Goal: Book appointment/travel/reservation

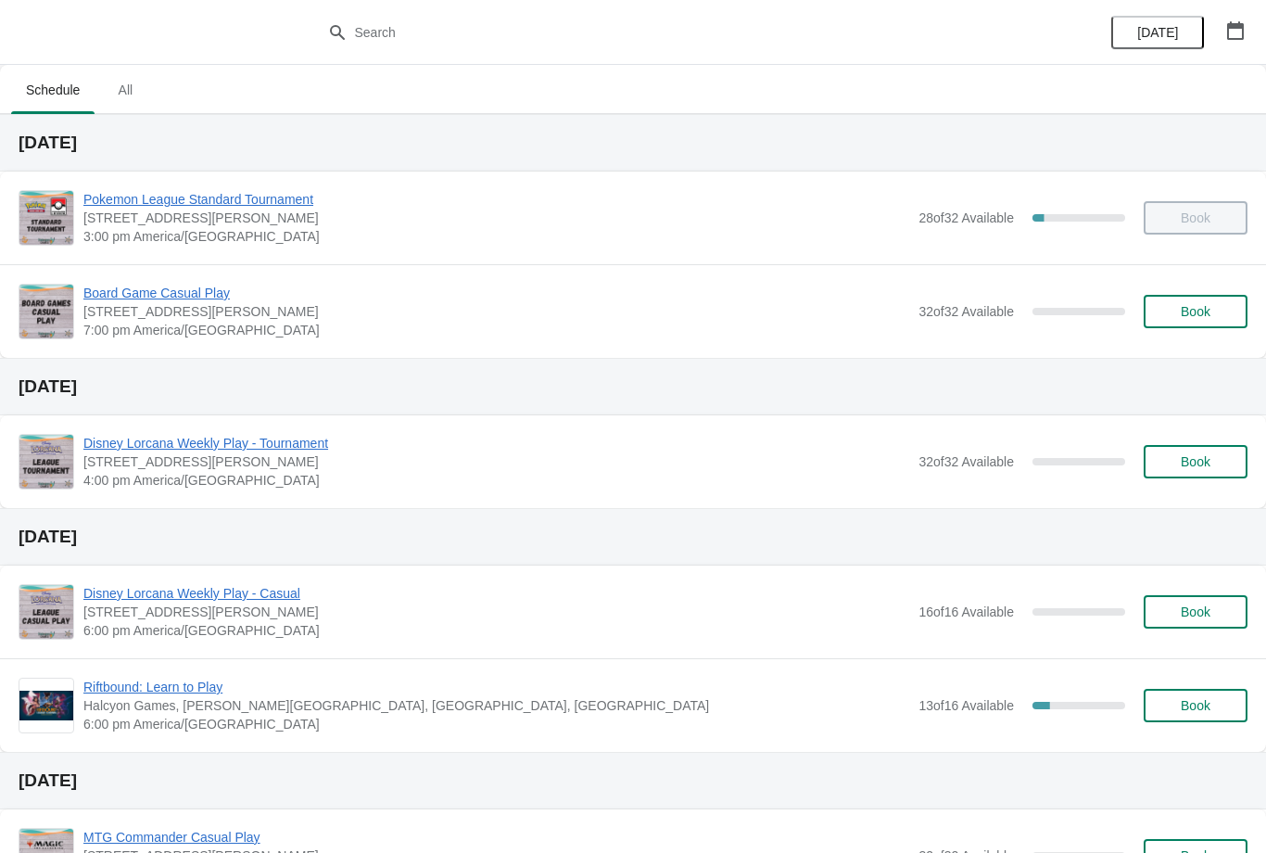
click at [1208, 299] on button "Book" at bounding box center [1196, 311] width 104 height 33
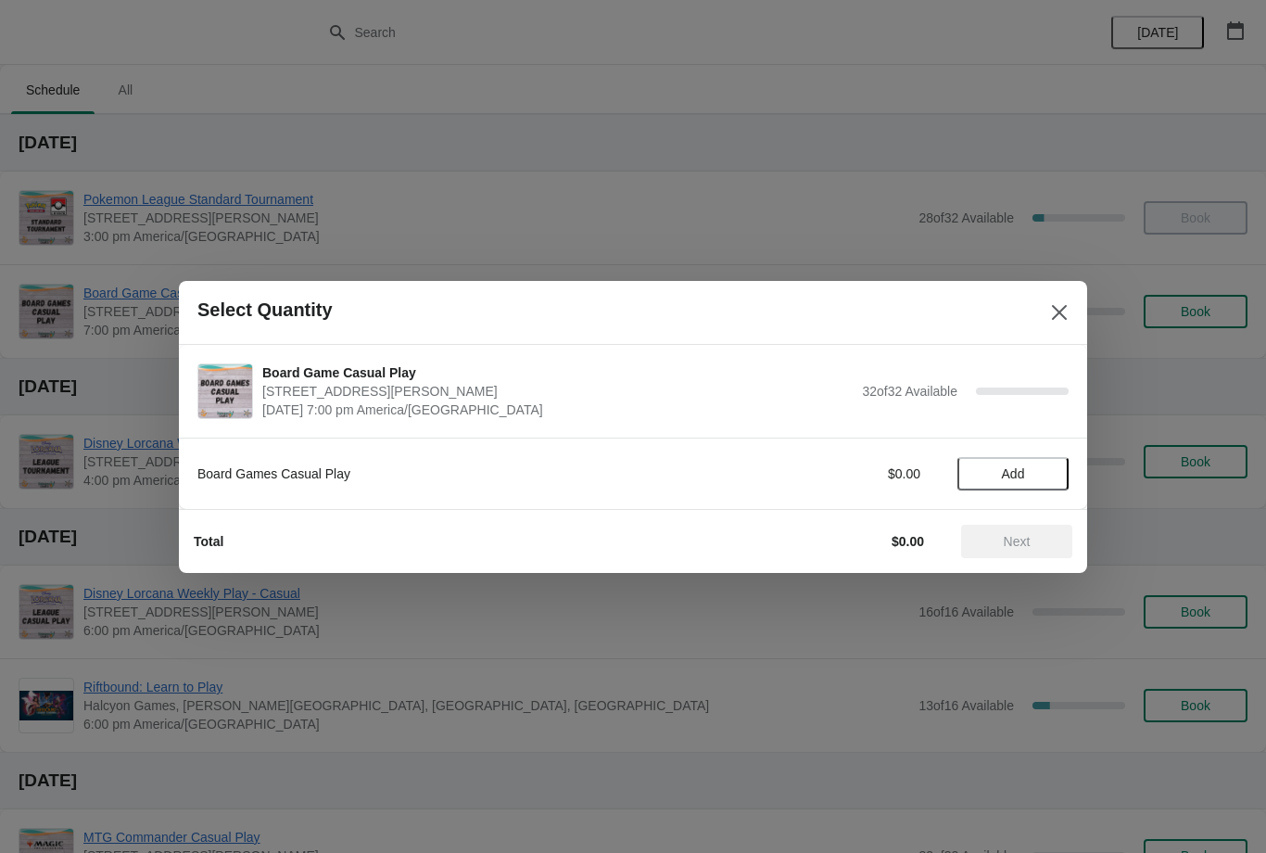
click at [1026, 463] on button "Add" at bounding box center [1013, 473] width 111 height 33
click at [1031, 534] on span "Next" at bounding box center [1017, 541] width 27 height 15
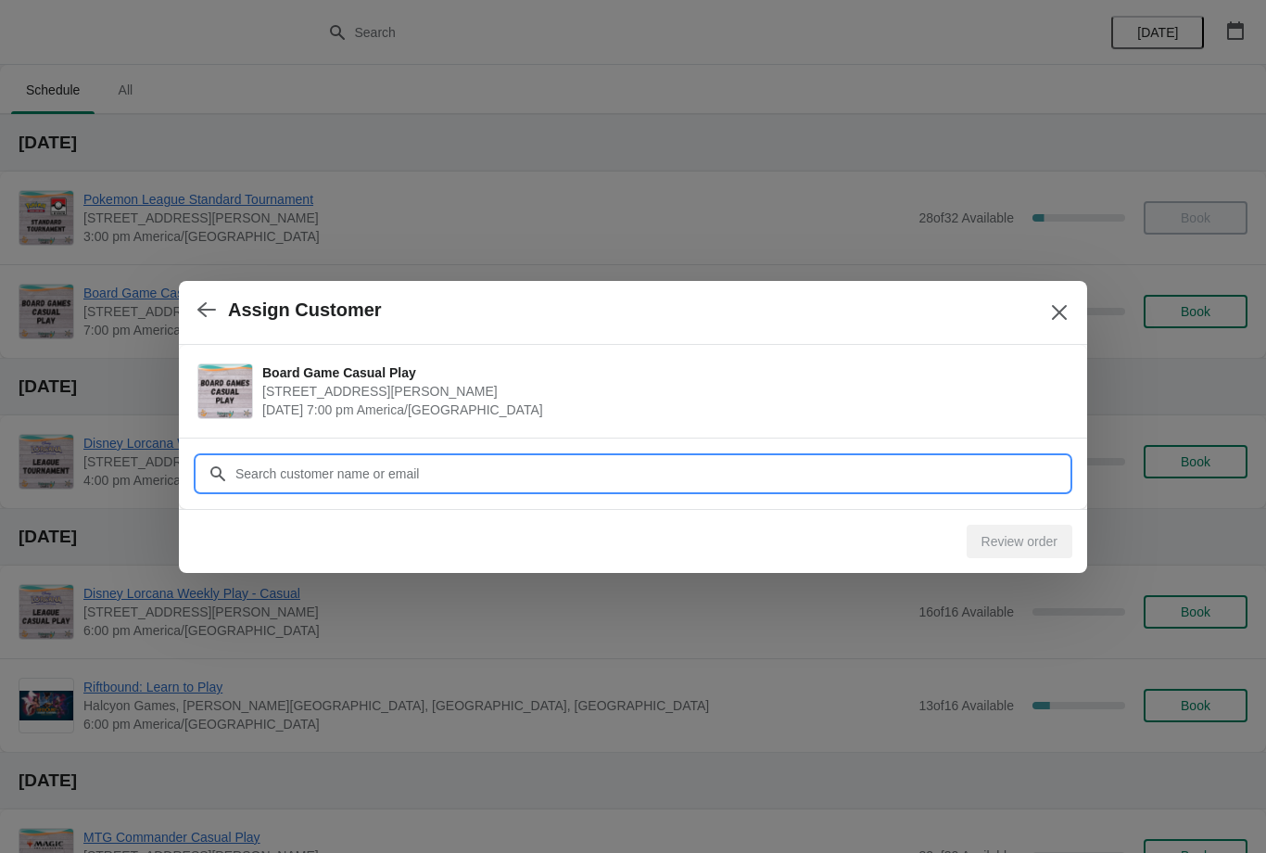
click at [510, 460] on input "Customer" at bounding box center [652, 473] width 834 height 33
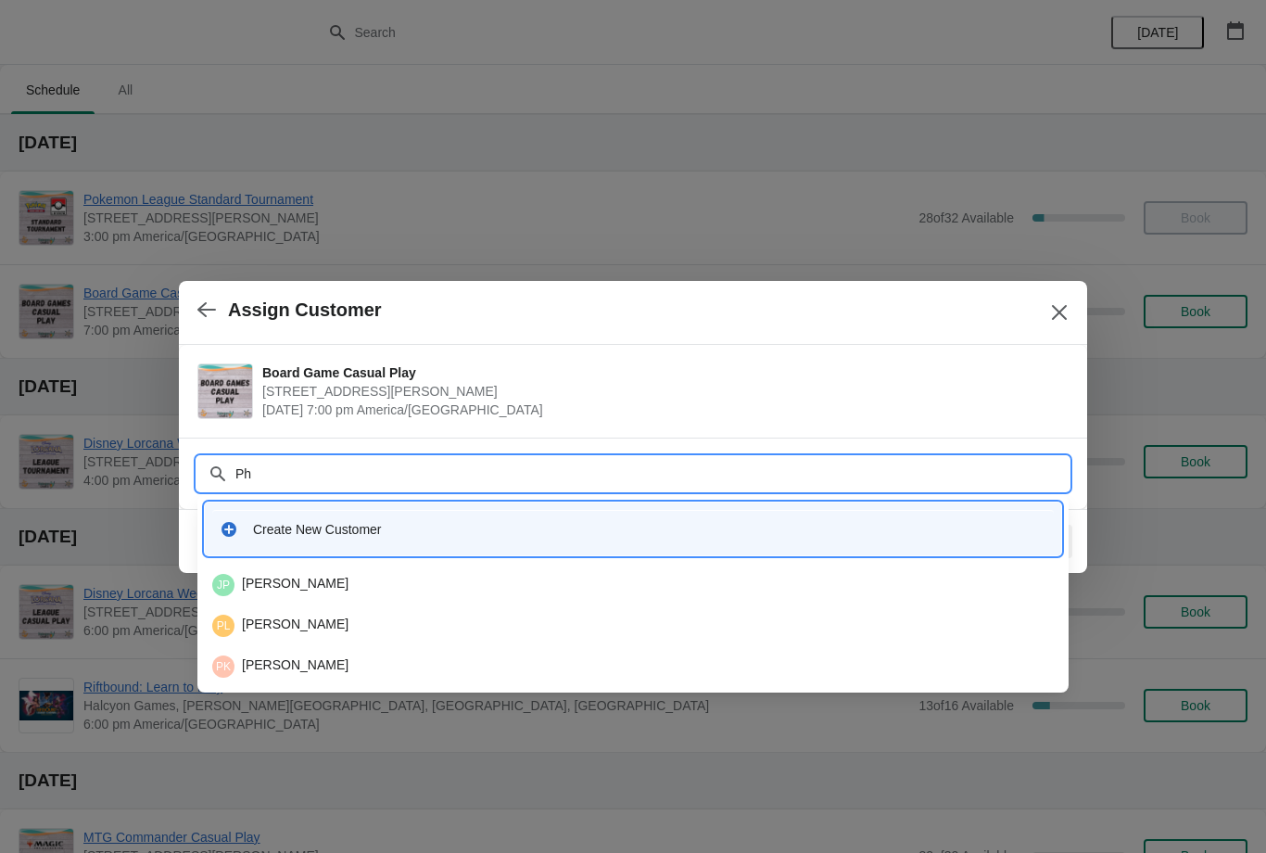
type input "P"
type input "L"
type input "Phil"
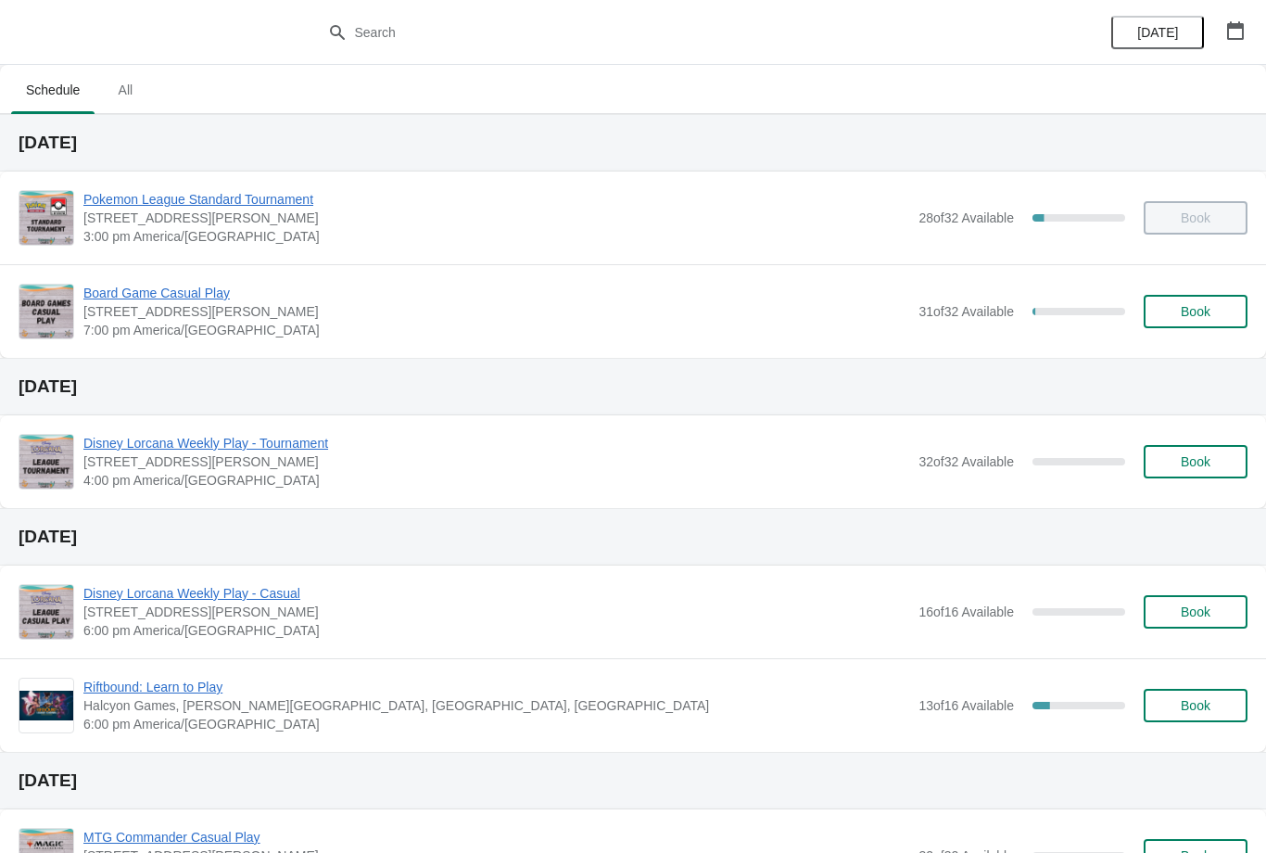
click at [1191, 313] on span "Book" at bounding box center [1196, 311] width 30 height 15
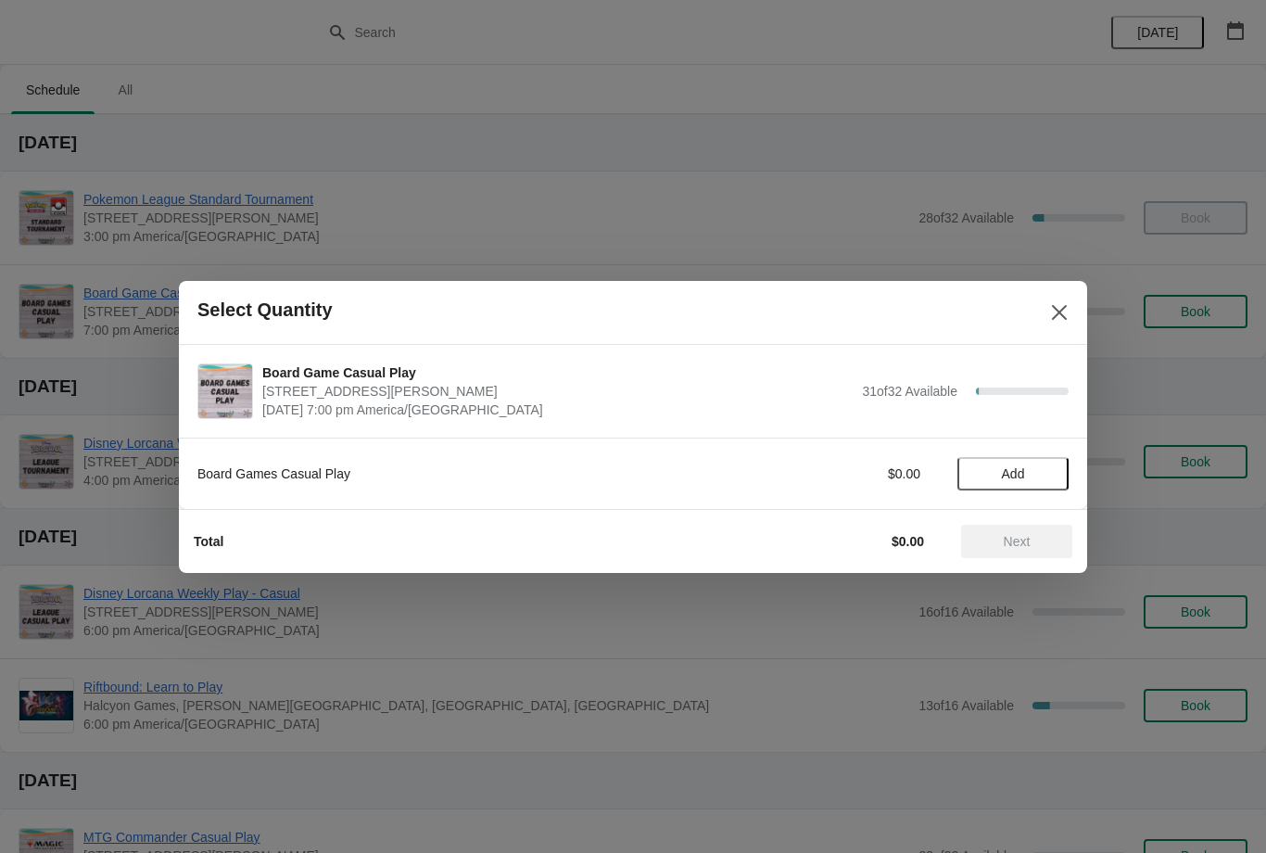
click at [1026, 475] on span "Add" at bounding box center [1013, 473] width 78 height 15
click at [1027, 540] on span "Next" at bounding box center [1017, 541] width 27 height 15
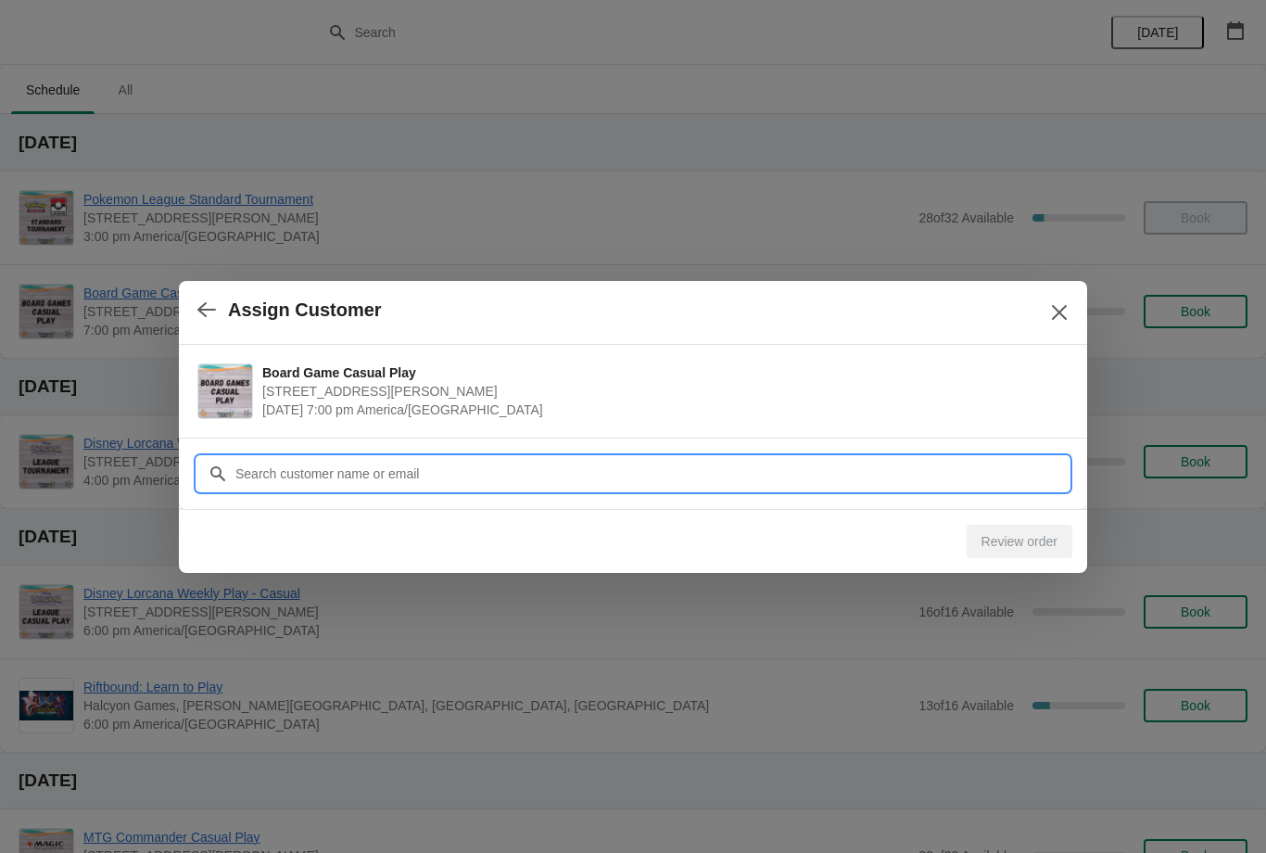
click at [690, 472] on input "Customer" at bounding box center [652, 473] width 834 height 33
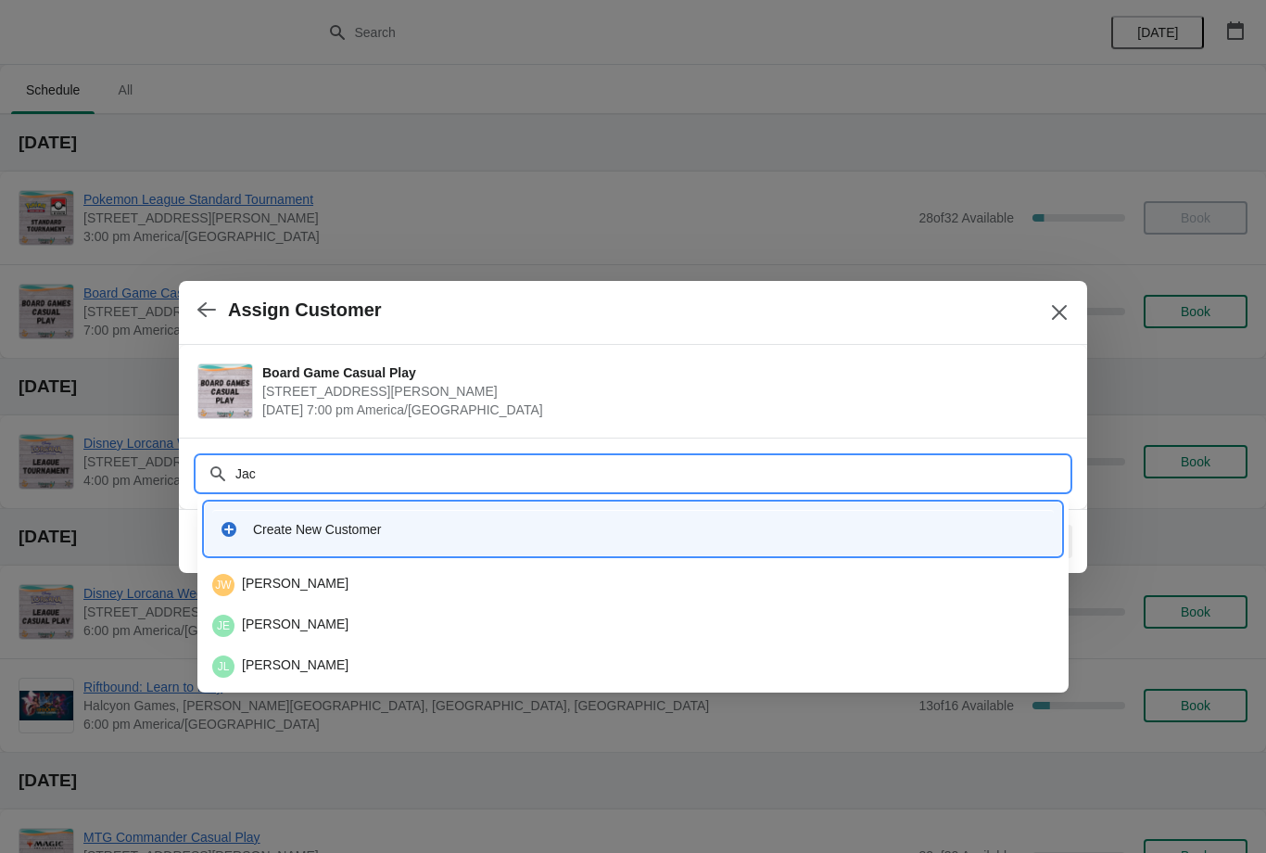
type input "Jace"
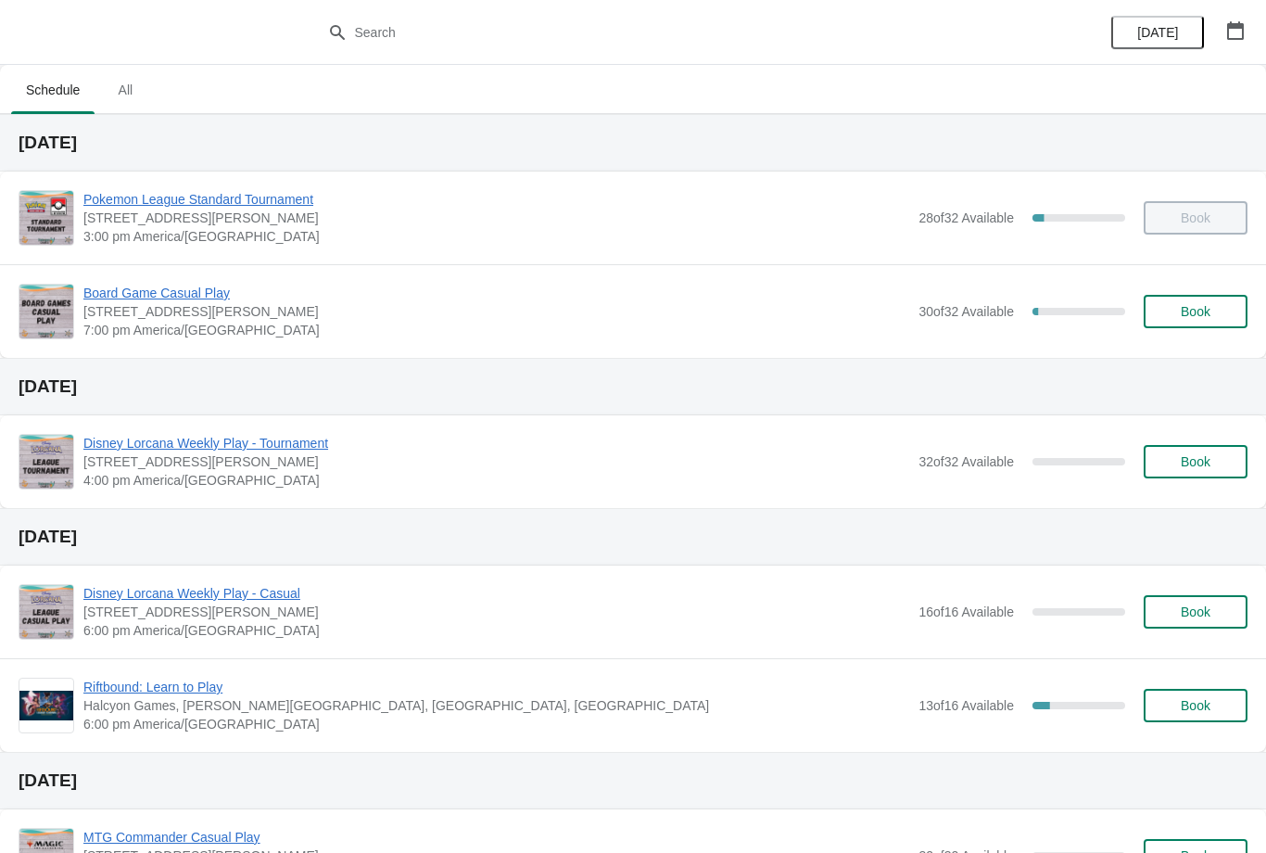
click at [1203, 311] on span "Book" at bounding box center [1196, 311] width 30 height 15
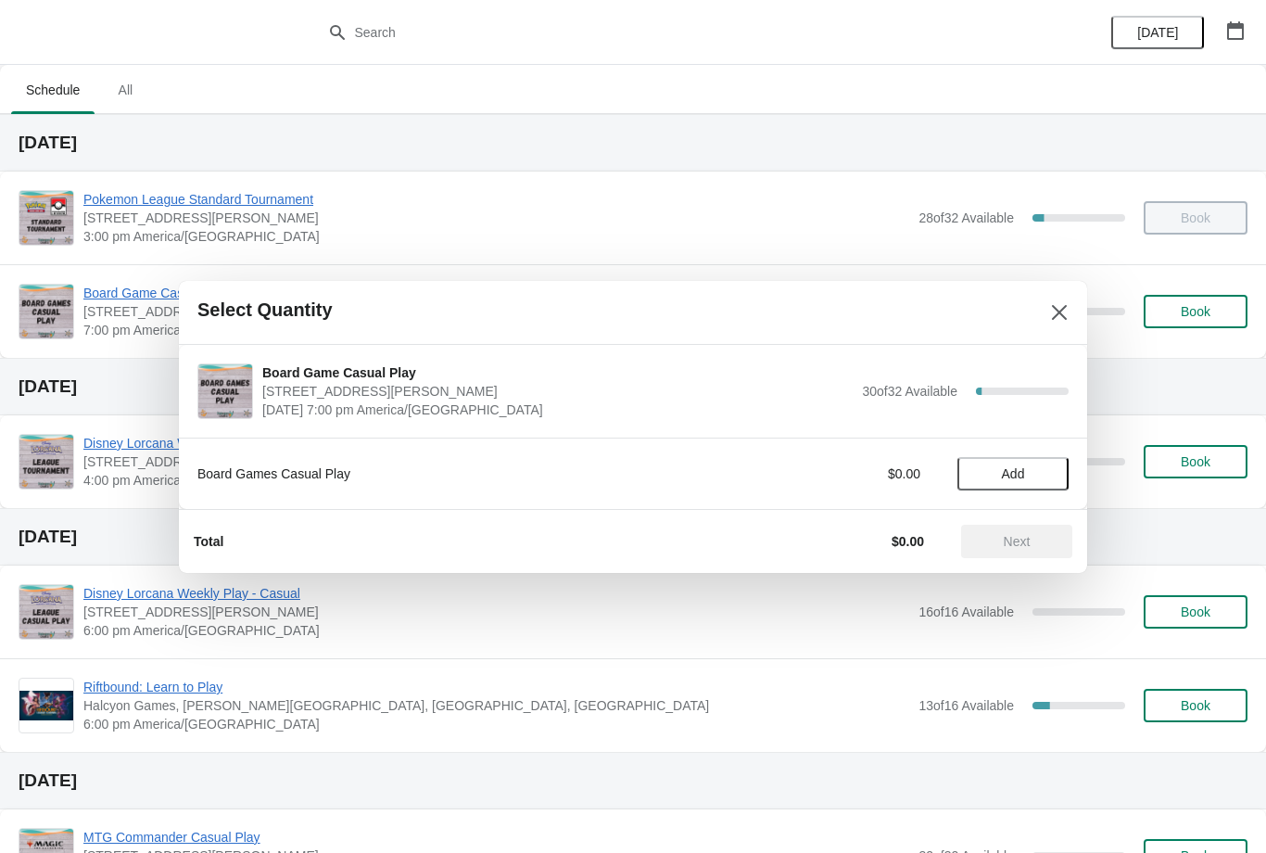
click at [1031, 469] on span "Add" at bounding box center [1013, 473] width 78 height 15
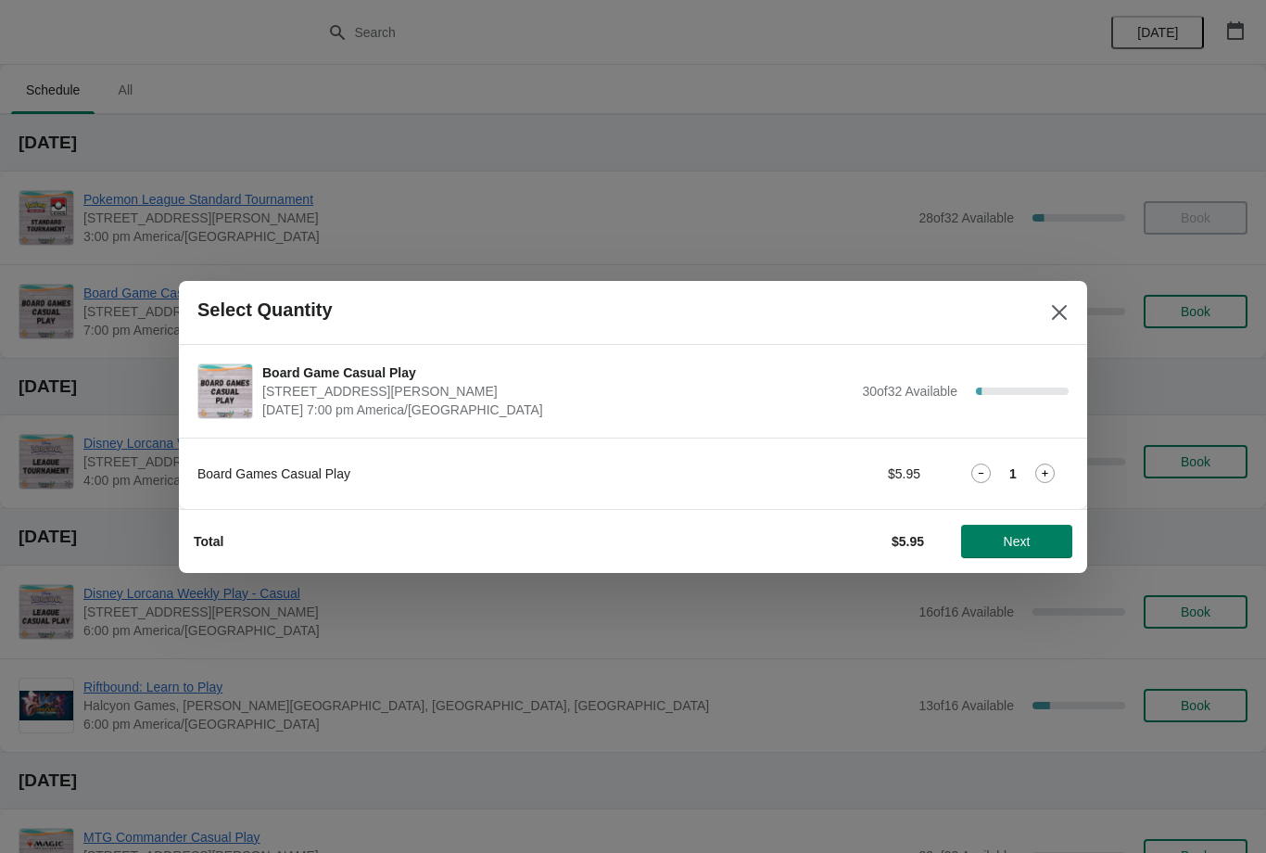
click at [1032, 532] on button "Next" at bounding box center [1016, 541] width 111 height 33
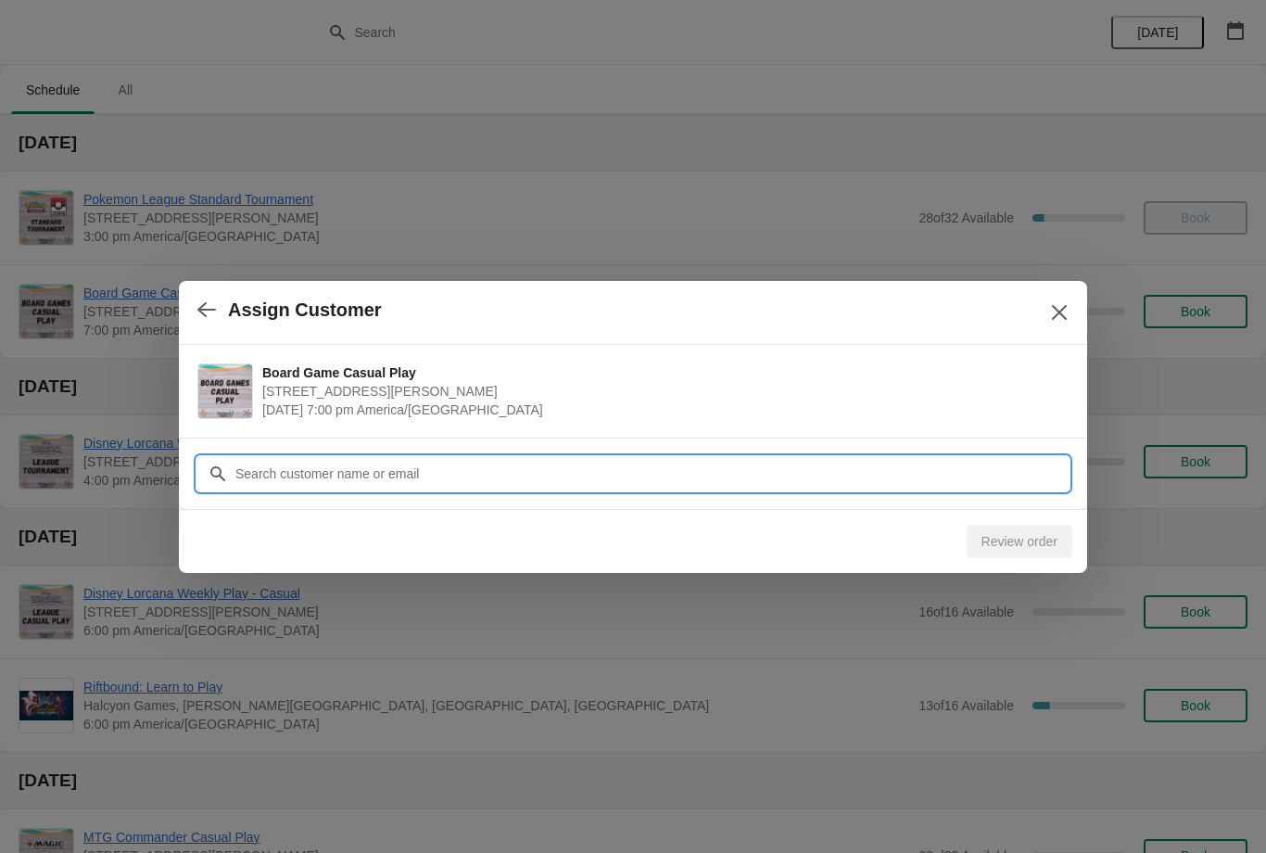
click at [434, 475] on input "Customer" at bounding box center [652, 473] width 834 height 33
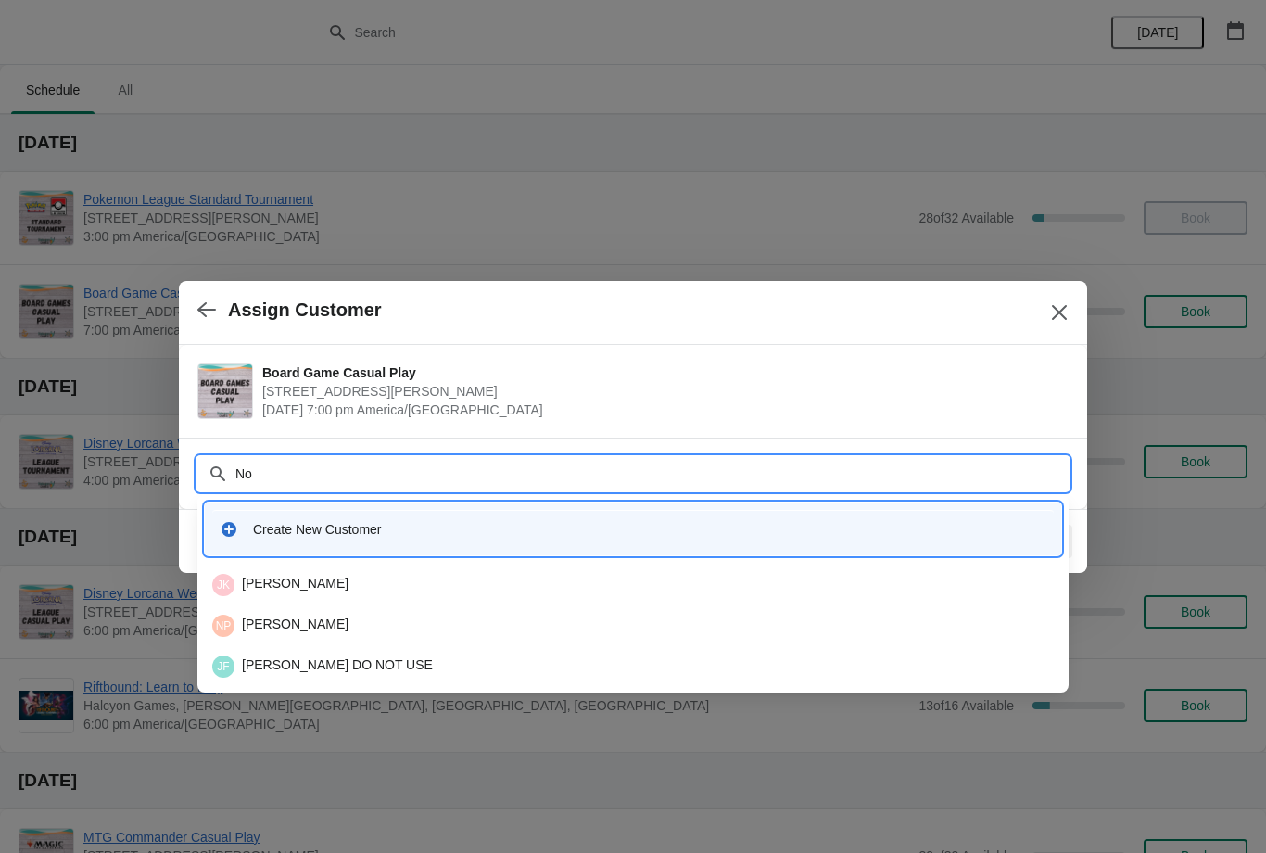
type input "Noo"
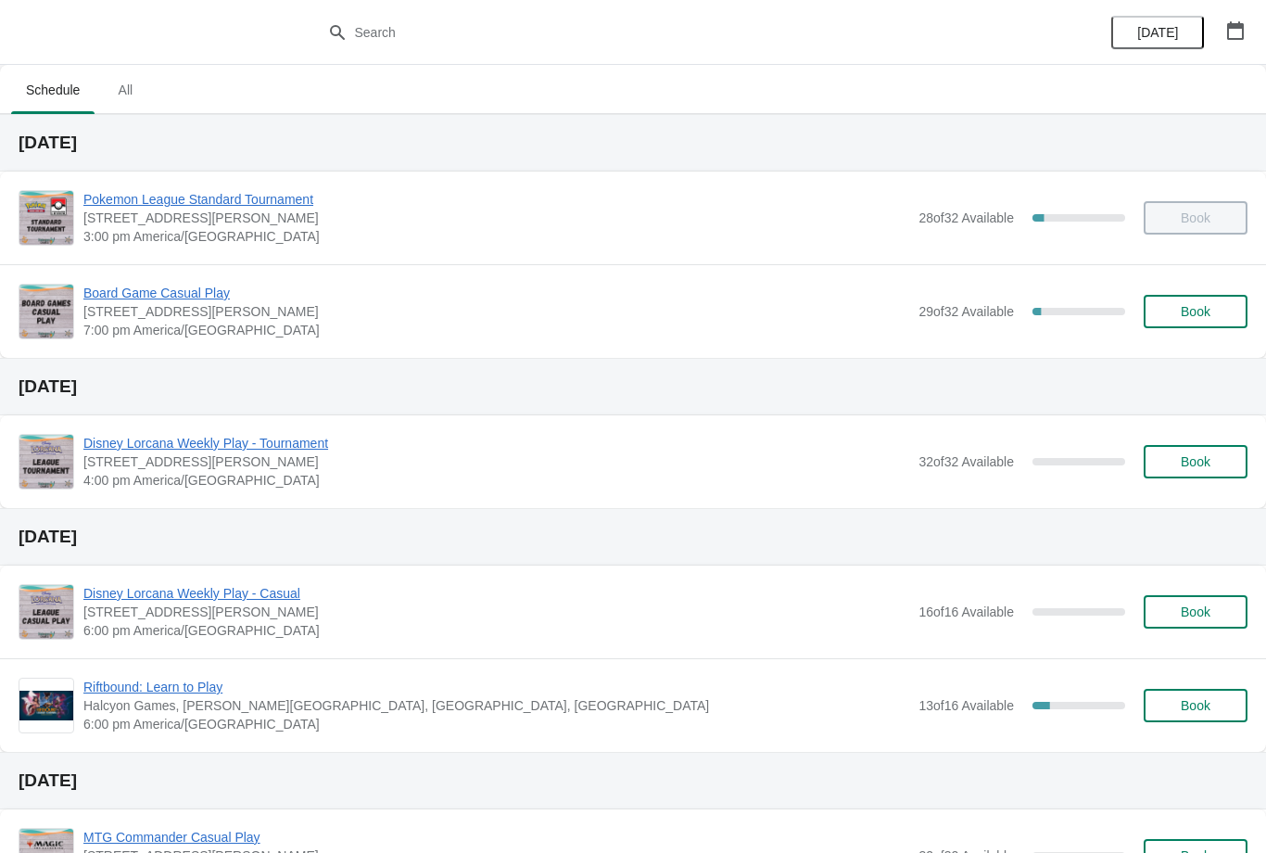
click at [164, 293] on span "Board Game Casual Play" at bounding box center [496, 293] width 826 height 19
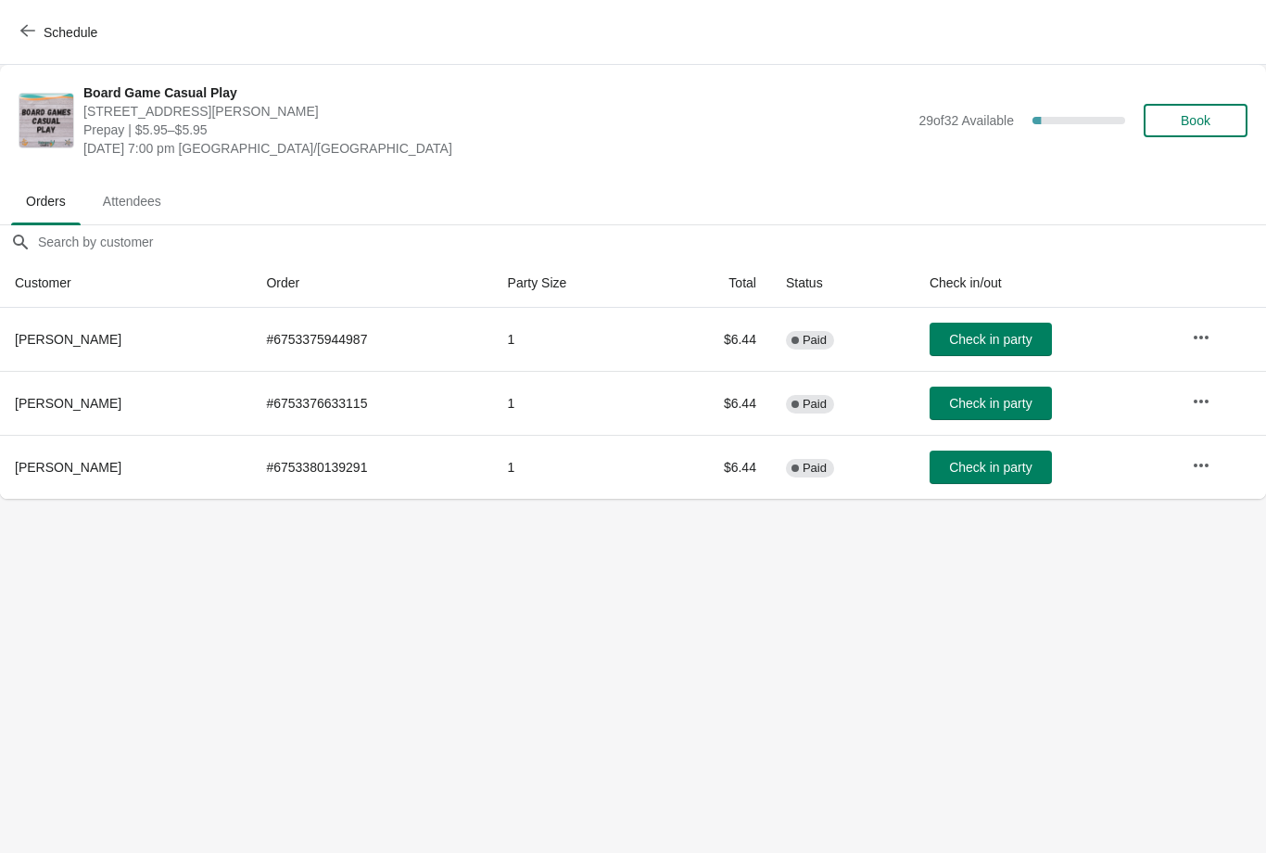
click at [1200, 121] on span "Book" at bounding box center [1196, 120] width 30 height 15
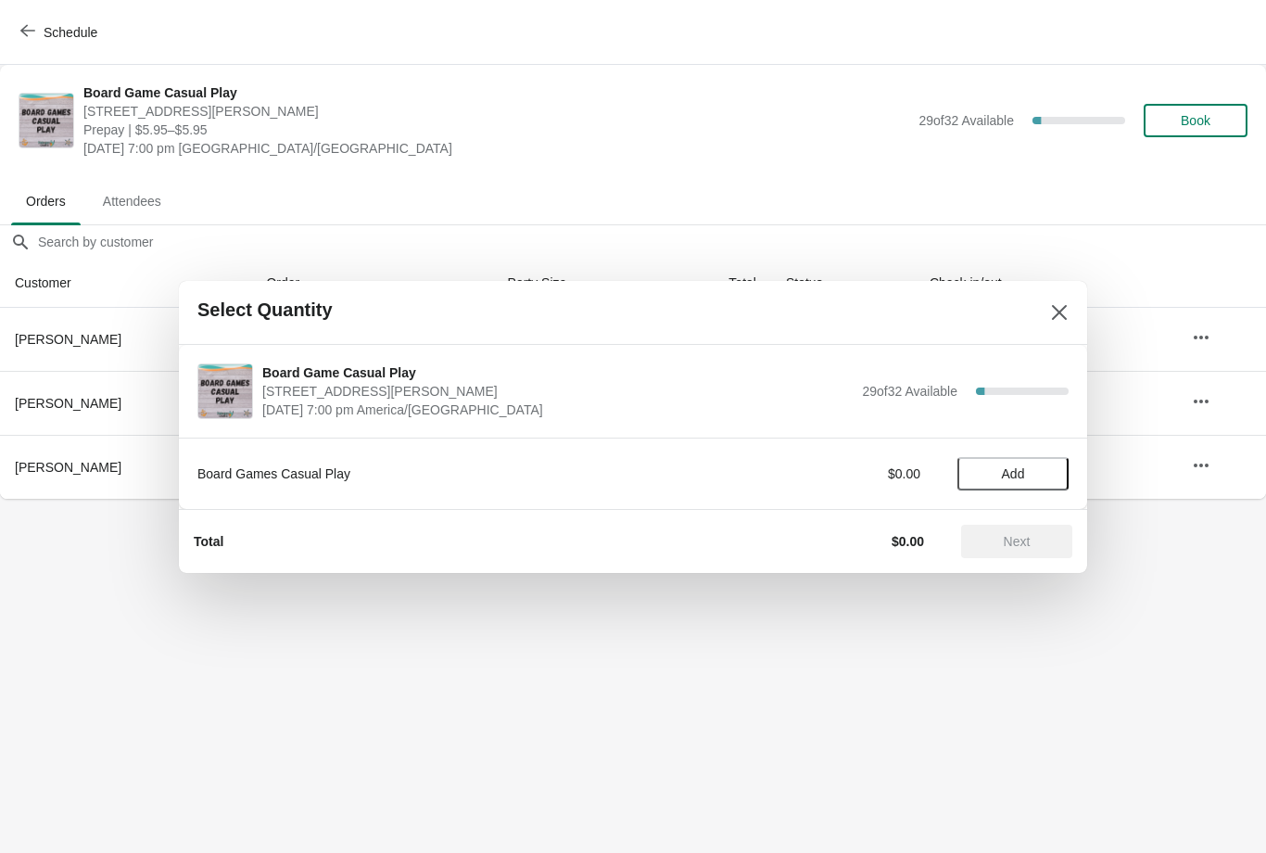
click at [1013, 476] on span "Add" at bounding box center [1013, 473] width 23 height 15
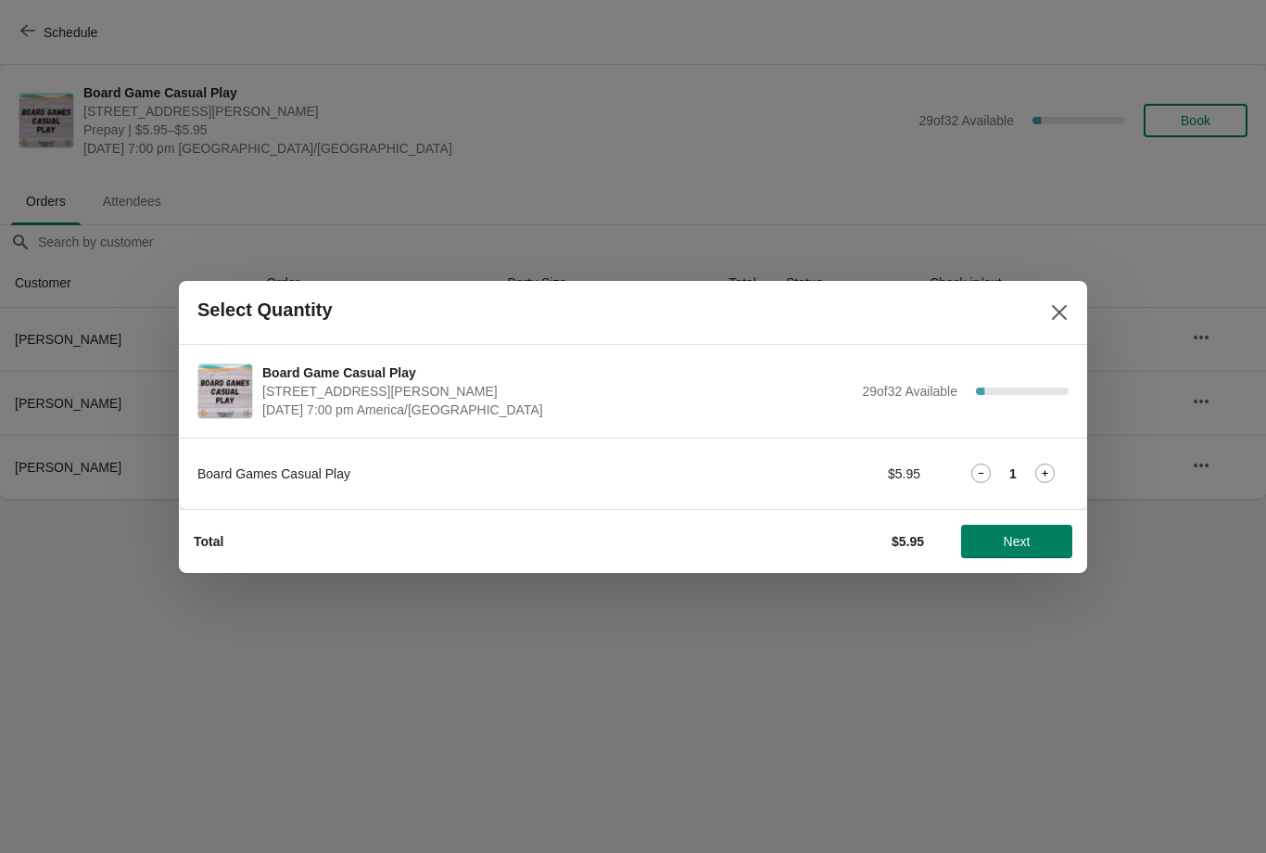
click at [1010, 539] on span "Next" at bounding box center [1017, 541] width 27 height 15
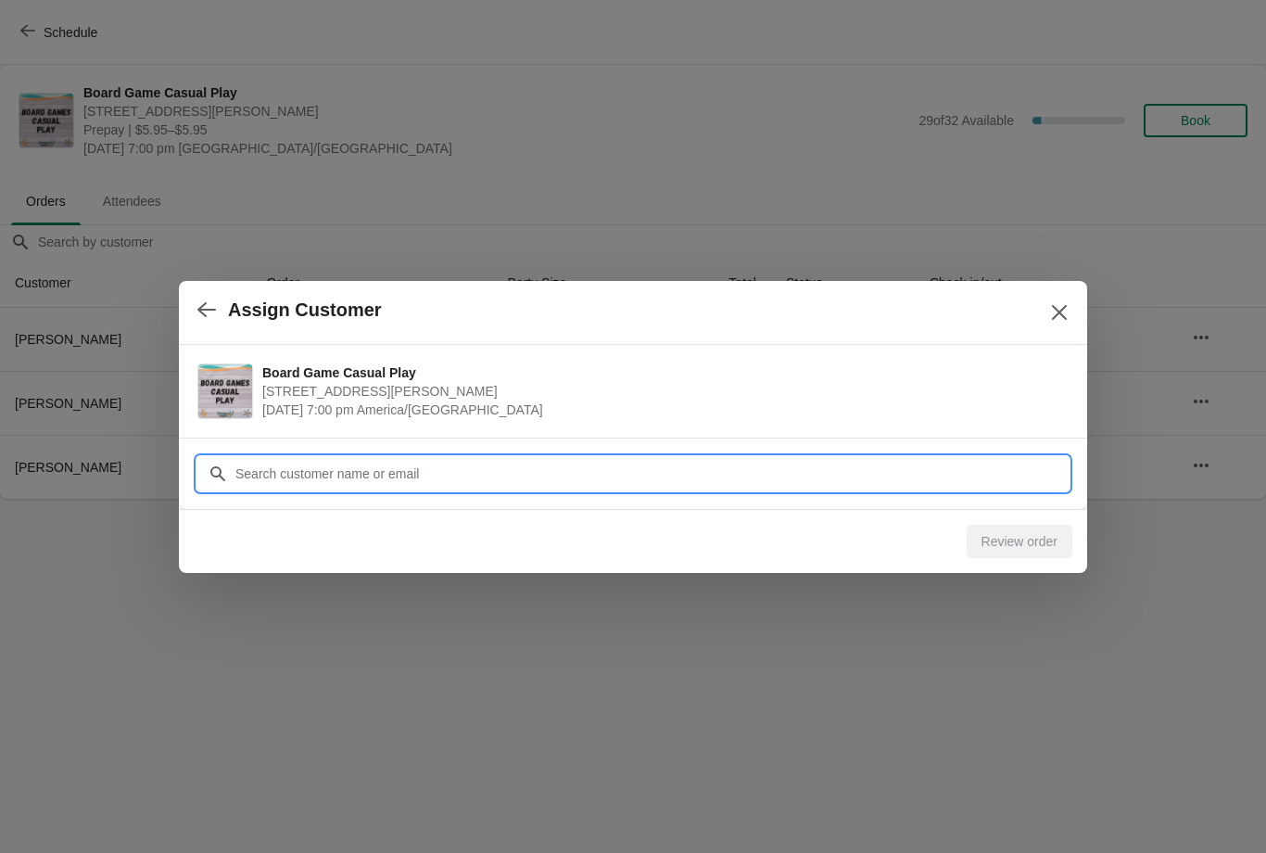
click at [531, 466] on input "Customer" at bounding box center [652, 473] width 834 height 33
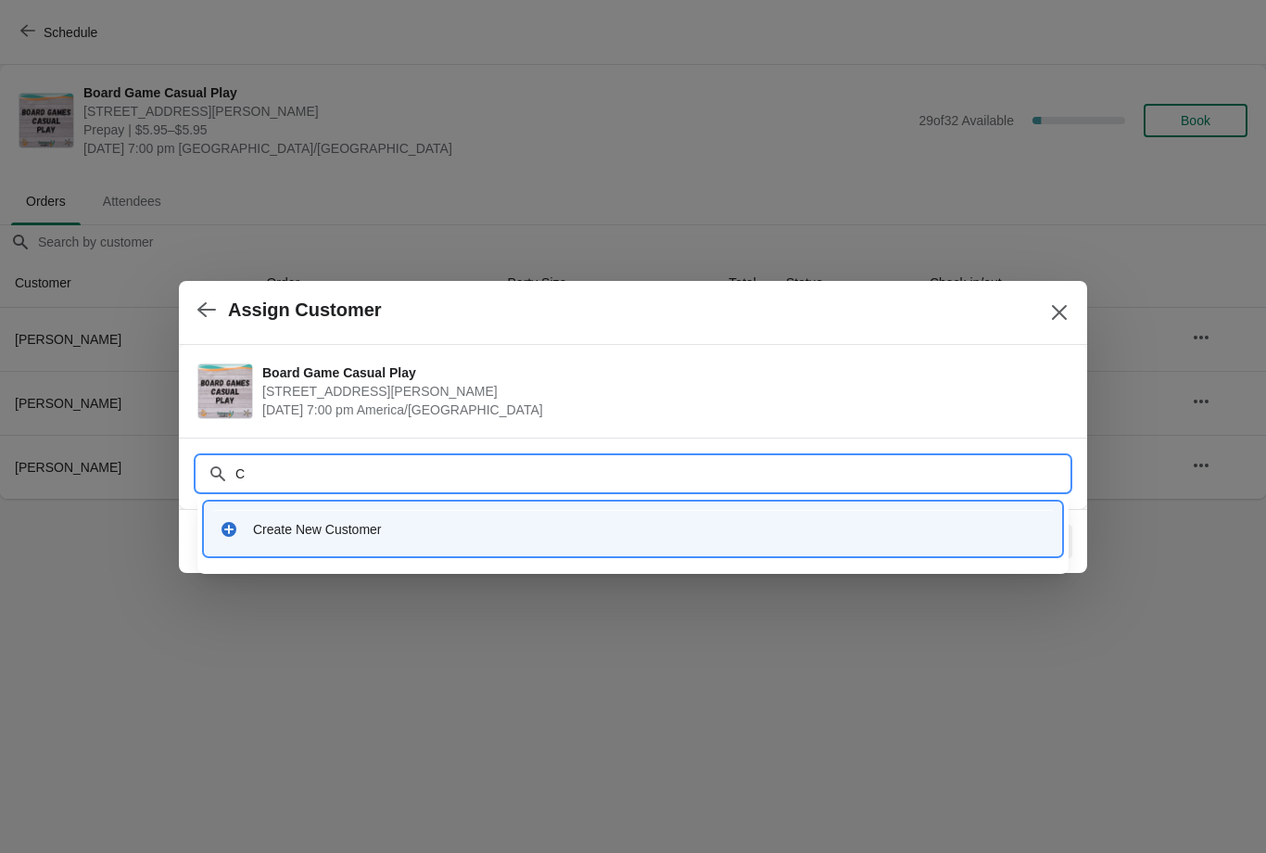
type input "Ca"
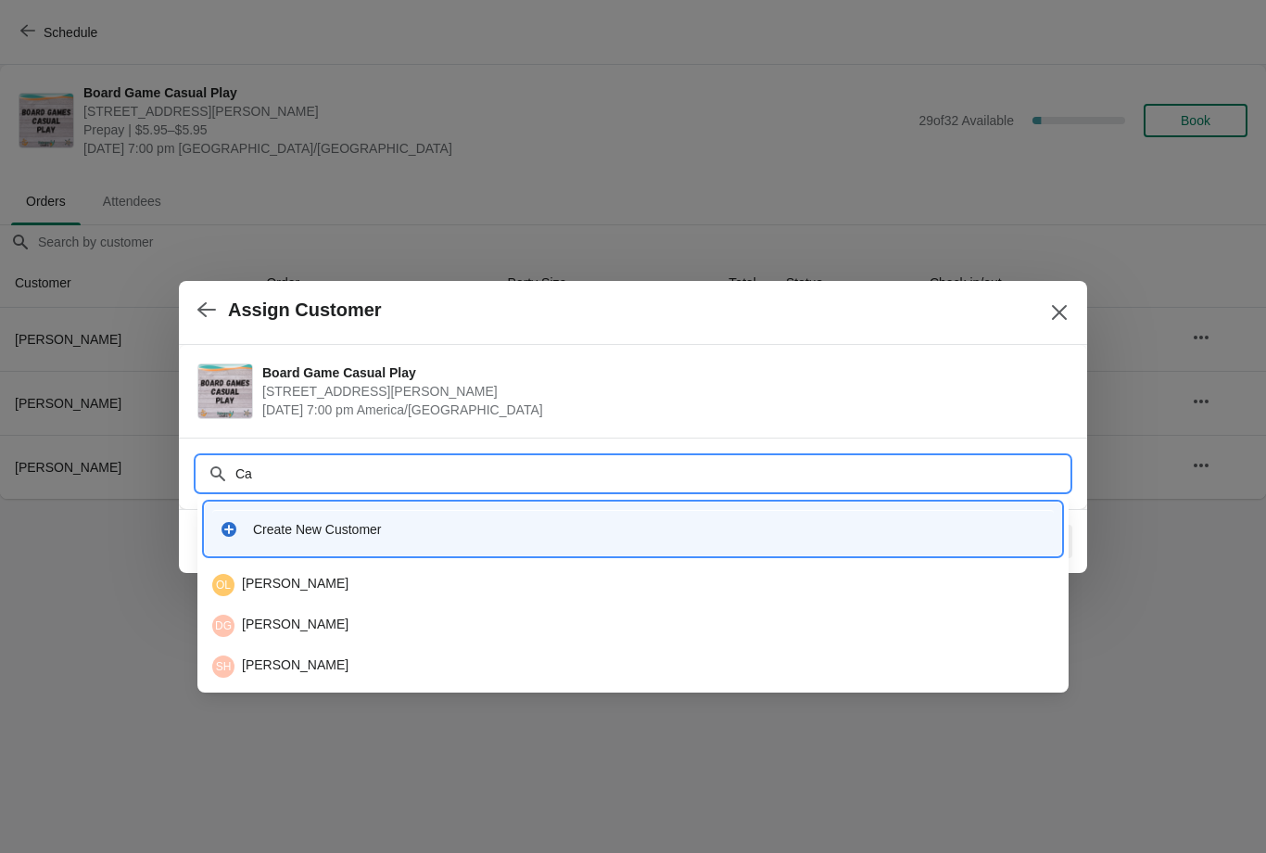
click at [264, 581] on div "OL Oscar Luna" at bounding box center [633, 585] width 842 height 22
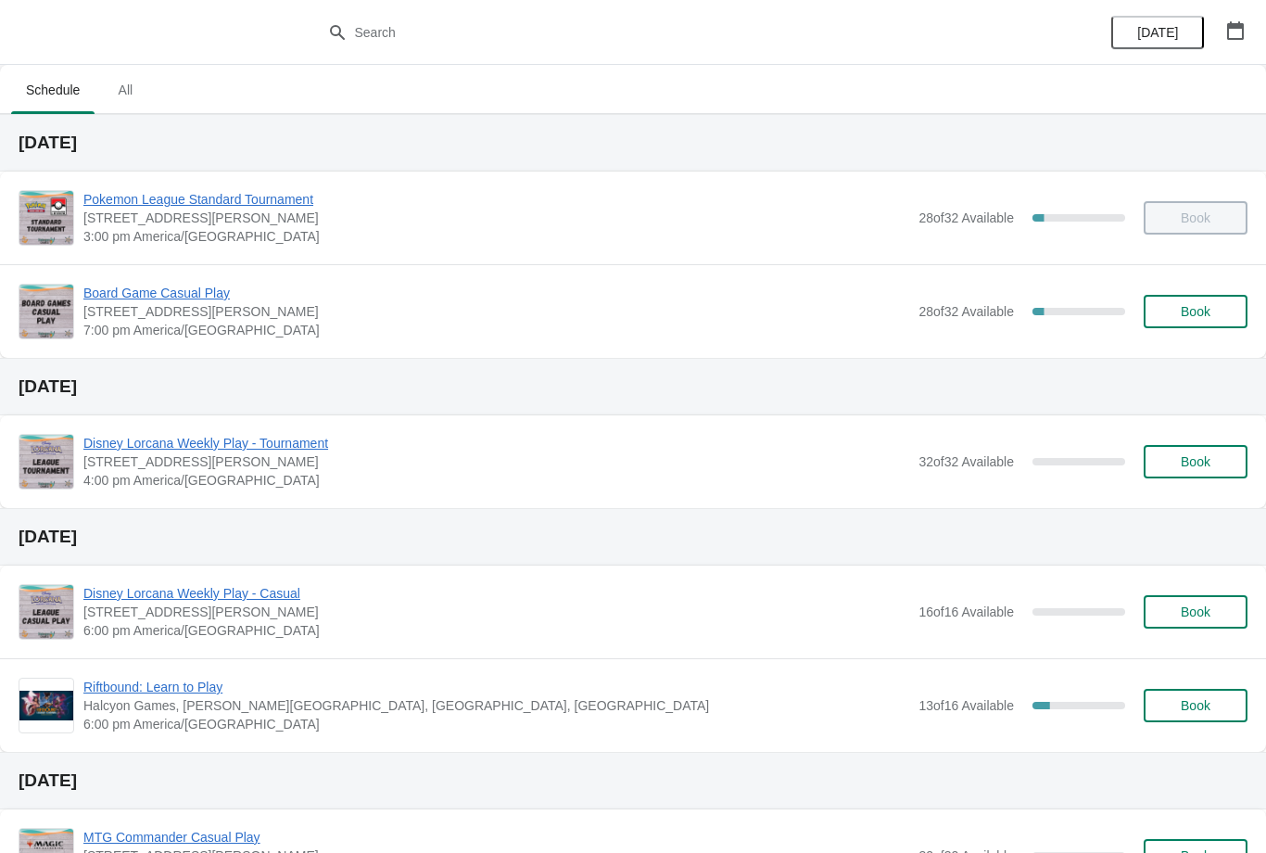
click at [203, 291] on span "Board Game Casual Play" at bounding box center [496, 293] width 826 height 19
